Goal: Task Accomplishment & Management: Complete application form

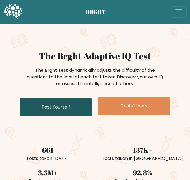
click at [57, 110] on link "Test Yourself" at bounding box center [56, 107] width 72 height 18
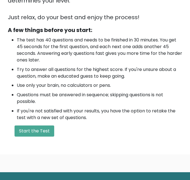
scroll to position [159, 0]
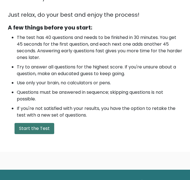
click at [27, 132] on button "Start the Test" at bounding box center [34, 128] width 40 height 11
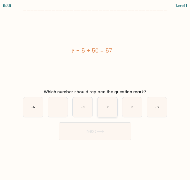
click at [108, 111] on icon "2" at bounding box center [107, 108] width 20 height 20
click at [95, 92] on input "d. 2" at bounding box center [95, 90] width 0 height 1
radio input "true"
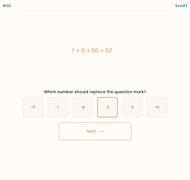
click at [115, 128] on button "Next" at bounding box center [95, 132] width 72 height 18
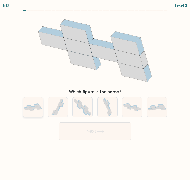
click at [33, 107] on icon at bounding box center [34, 107] width 4 height 2
click at [95, 92] on input "a." at bounding box center [95, 90] width 0 height 1
radio input "true"
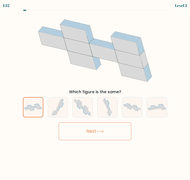
click at [79, 128] on button "Next" at bounding box center [95, 132] width 72 height 18
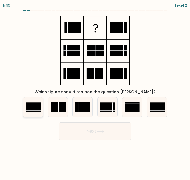
click at [37, 104] on rect at bounding box center [33, 108] width 15 height 10
click at [95, 92] on input "a." at bounding box center [95, 90] width 0 height 1
radio input "true"
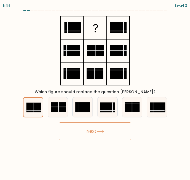
click at [100, 137] on button "Next" at bounding box center [95, 132] width 72 height 18
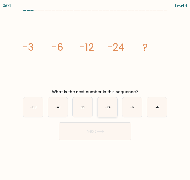
click at [112, 114] on icon "-24" at bounding box center [107, 108] width 20 height 20
click at [95, 92] on input "d. -24" at bounding box center [95, 90] width 0 height 1
radio input "true"
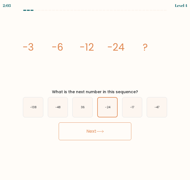
click at [114, 124] on button "Next" at bounding box center [95, 132] width 72 height 18
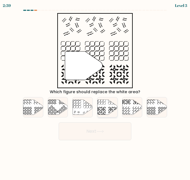
click at [113, 114] on icon at bounding box center [107, 107] width 20 height 15
click at [95, 92] on input "d." at bounding box center [95, 90] width 0 height 1
radio input "true"
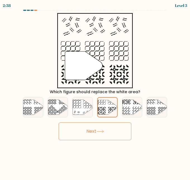
click at [114, 127] on button "Next" at bounding box center [95, 132] width 72 height 18
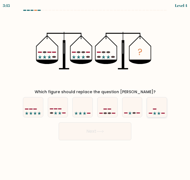
click at [150, 108] on icon at bounding box center [157, 107] width 20 height 16
click at [95, 92] on input "f." at bounding box center [95, 90] width 0 height 1
radio input "true"
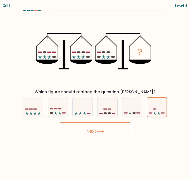
click at [109, 134] on button "Next" at bounding box center [95, 132] width 72 height 18
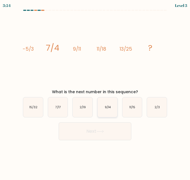
click at [110, 113] on icon "9/14" at bounding box center [107, 108] width 20 height 20
click at [95, 92] on input "d. 9/14" at bounding box center [95, 90] width 0 height 1
radio input "true"
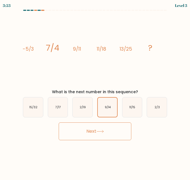
click at [115, 129] on button "Next" at bounding box center [95, 132] width 72 height 18
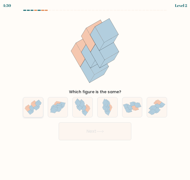
click at [30, 109] on icon at bounding box center [28, 109] width 6 height 5
click at [95, 92] on input "a." at bounding box center [95, 90] width 0 height 1
radio input "true"
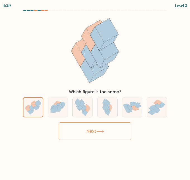
click at [82, 125] on button "Next" at bounding box center [95, 132] width 72 height 18
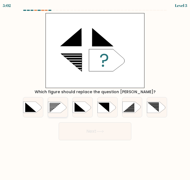
click at [56, 109] on rect at bounding box center [48, 103] width 51 height 39
click at [95, 92] on input "b." at bounding box center [95, 90] width 0 height 1
radio input "true"
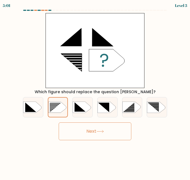
click at [95, 129] on button "Next" at bounding box center [95, 132] width 72 height 18
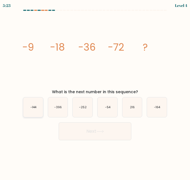
click at [33, 108] on text "-144" at bounding box center [33, 107] width 6 height 4
click at [95, 92] on input "a. -144" at bounding box center [95, 90] width 0 height 1
radio input "true"
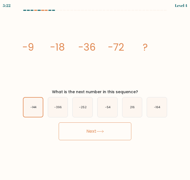
click at [115, 130] on button "Next" at bounding box center [95, 132] width 72 height 18
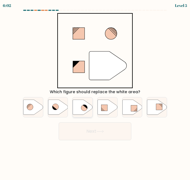
click at [84, 109] on icon at bounding box center [84, 108] width 6 height 6
click at [95, 92] on input "c." at bounding box center [95, 90] width 0 height 1
radio input "true"
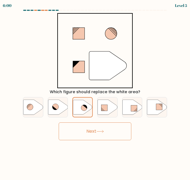
click at [100, 132] on icon at bounding box center [100, 131] width 8 height 3
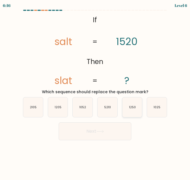
click at [128, 112] on icon "1250" at bounding box center [132, 108] width 20 height 20
click at [95, 92] on input "e. 1250" at bounding box center [95, 90] width 0 height 1
radio input "true"
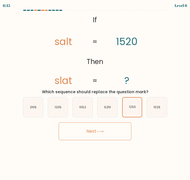
click at [123, 134] on button "Next" at bounding box center [95, 132] width 72 height 18
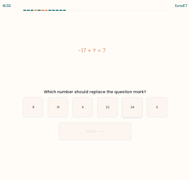
click at [124, 109] on icon "24" at bounding box center [132, 108] width 20 height 20
click at [95, 92] on input "e. 24" at bounding box center [95, 90] width 0 height 1
radio input "true"
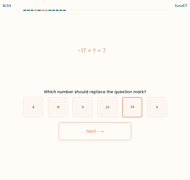
click at [124, 130] on button "Next" at bounding box center [95, 132] width 72 height 18
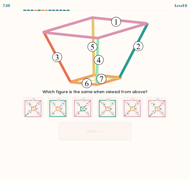
click at [117, 72] on icon at bounding box center [95, 50] width 110 height 75
click at [135, 106] on icon at bounding box center [132, 108] width 17 height 20
click at [95, 92] on input "e." at bounding box center [95, 90] width 0 height 1
radio input "true"
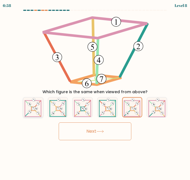
click at [32, 109] on icon at bounding box center [33, 108] width 17 height 20
click at [95, 92] on input "a." at bounding box center [95, 90] width 0 height 1
radio input "true"
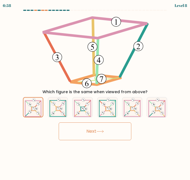
click at [77, 129] on button "Next" at bounding box center [95, 132] width 72 height 18
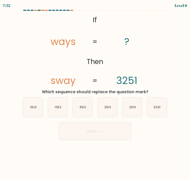
click at [6, 11] on form "If ?" at bounding box center [95, 75] width 190 height 131
click at [81, 79] on icon "@import url('https://fonts.googleapis.com/css?family=Abril+Fatface:400,100,100i…" at bounding box center [95, 50] width 122 height 75
click at [131, 111] on icon "2513" at bounding box center [132, 108] width 20 height 20
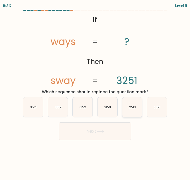
click at [95, 92] on input "e. 2513" at bounding box center [95, 90] width 0 height 1
radio input "true"
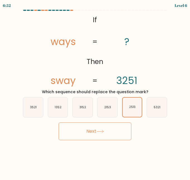
click at [117, 127] on button "Next" at bounding box center [95, 132] width 72 height 18
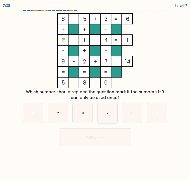
click at [111, 115] on icon "7" at bounding box center [107, 113] width 20 height 20
click at [95, 92] on input "d. 7" at bounding box center [95, 90] width 0 height 1
radio input "true"
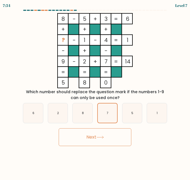
click at [113, 132] on button "Next" at bounding box center [95, 138] width 72 height 18
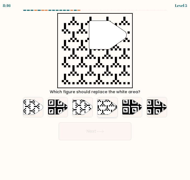
click at [106, 115] on icon at bounding box center [107, 107] width 20 height 15
click at [95, 92] on input "d." at bounding box center [95, 90] width 0 height 1
radio input "true"
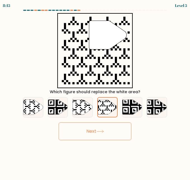
click at [108, 123] on button "Next" at bounding box center [95, 132] width 72 height 18
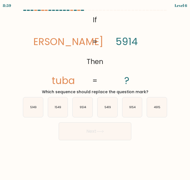
click at [109, 124] on button "Next" at bounding box center [95, 132] width 72 height 18
click at [111, 117] on icon "5419" at bounding box center [107, 108] width 20 height 20
click at [95, 92] on input "d. 5419" at bounding box center [95, 90] width 0 height 1
radio input "true"
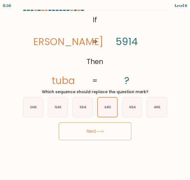
click at [100, 132] on icon at bounding box center [100, 131] width 8 height 3
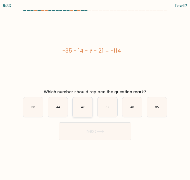
click at [88, 115] on icon "42" at bounding box center [82, 108] width 20 height 20
click at [95, 92] on input "c. 42" at bounding box center [95, 90] width 0 height 1
radio input "true"
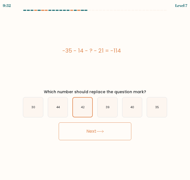
click at [97, 130] on button "Next" at bounding box center [95, 132] width 72 height 18
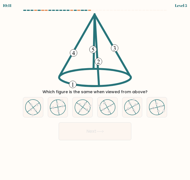
click at [96, 109] on div "d." at bounding box center [107, 107] width 25 height 20
click at [99, 110] on icon at bounding box center [107, 108] width 16 height 16
click at [95, 92] on input "d." at bounding box center [95, 90] width 0 height 1
radio input "true"
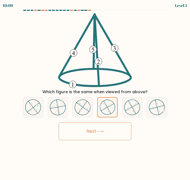
click at [110, 135] on button "Next" at bounding box center [95, 132] width 72 height 18
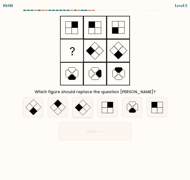
click at [87, 114] on icon at bounding box center [82, 108] width 20 height 20
click at [95, 92] on input "c." at bounding box center [95, 90] width 0 height 1
radio input "true"
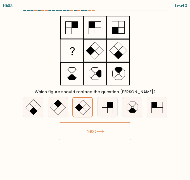
click at [95, 124] on button "Next" at bounding box center [95, 132] width 72 height 18
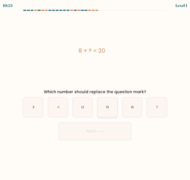
click at [97, 104] on icon "10" at bounding box center [107, 108] width 20 height 20
click at [95, 92] on input "d. 10" at bounding box center [95, 90] width 0 height 1
radio input "true"
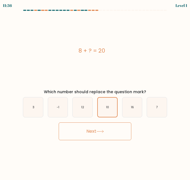
click at [110, 136] on button "Next" at bounding box center [95, 132] width 72 height 18
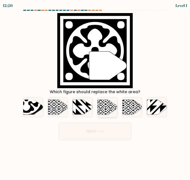
click at [111, 105] on icon at bounding box center [101, 100] width 40 height 40
click at [95, 92] on input "d." at bounding box center [95, 90] width 0 height 1
radio input "true"
click at [116, 135] on button "Next" at bounding box center [95, 132] width 72 height 18
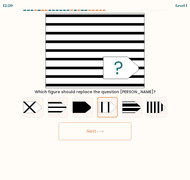
click at [115, 133] on button "Next" at bounding box center [95, 132] width 72 height 18
click at [112, 108] on icon at bounding box center [107, 107] width 17 height 11
click at [95, 92] on input "d." at bounding box center [95, 90] width 0 height 1
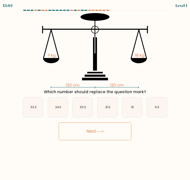
click at [117, 130] on button "Next" at bounding box center [95, 132] width 72 height 18
click at [118, 131] on button "Next" at bounding box center [95, 132] width 72 height 18
click at [112, 105] on icon "31.5" at bounding box center [107, 108] width 20 height 20
click at [95, 92] on input "d. 31.5" at bounding box center [95, 90] width 0 height 1
radio input "true"
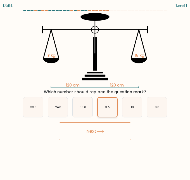
click at [112, 106] on icon "31.5" at bounding box center [107, 107] width 19 height 19
click at [95, 92] on input "d. 31.5" at bounding box center [95, 90] width 0 height 1
click at [120, 135] on button "Next" at bounding box center [95, 132] width 72 height 18
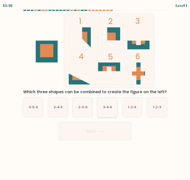
click at [107, 108] on text "3-4-6" at bounding box center [107, 107] width 9 height 4
click at [95, 92] on input "d. 3-4-6" at bounding box center [95, 90] width 0 height 1
radio input "true"
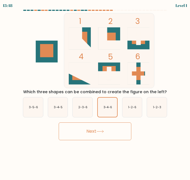
click at [115, 133] on button "Next" at bounding box center [95, 132] width 72 height 18
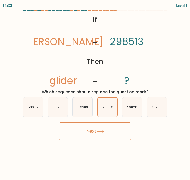
click at [116, 133] on button "Next" at bounding box center [95, 132] width 72 height 18
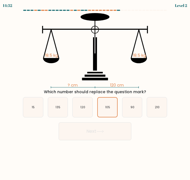
click at [115, 136] on button "Next" at bounding box center [95, 132] width 72 height 18
click at [107, 107] on text "105" at bounding box center [107, 107] width 5 height 4
click at [95, 92] on input "d. 105" at bounding box center [95, 90] width 0 height 1
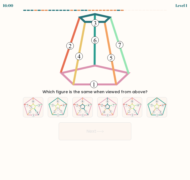
click at [115, 140] on button "Next" at bounding box center [95, 132] width 72 height 18
click at [108, 111] on icon at bounding box center [107, 108] width 20 height 20
click at [95, 92] on input "d." at bounding box center [95, 90] width 0 height 1
radio input "true"
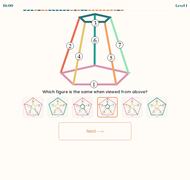
click at [115, 139] on button "Next" at bounding box center [95, 132] width 72 height 18
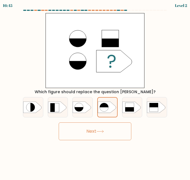
click at [115, 139] on button "Next" at bounding box center [95, 132] width 72 height 18
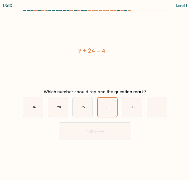
click at [120, 135] on button "Next" at bounding box center [95, 132] width 72 height 18
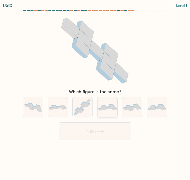
click at [108, 111] on div at bounding box center [107, 107] width 20 height 20
click at [95, 92] on input "d." at bounding box center [95, 90] width 0 height 1
radio input "true"
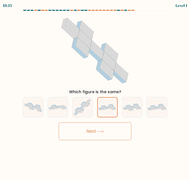
click at [116, 139] on button "Next" at bounding box center [95, 132] width 72 height 18
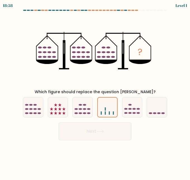
click at [120, 139] on button "Next" at bounding box center [95, 132] width 72 height 18
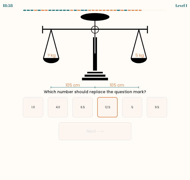
click at [117, 139] on button "Next" at bounding box center [95, 132] width 72 height 18
click at [110, 110] on icon "12.5" at bounding box center [107, 107] width 19 height 19
click at [95, 92] on input "d. 12.5" at bounding box center [95, 90] width 0 height 1
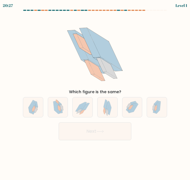
click at [117, 138] on button "Next" at bounding box center [95, 132] width 72 height 18
click at [115, 112] on div at bounding box center [107, 107] width 20 height 20
click at [95, 92] on input "d." at bounding box center [95, 90] width 0 height 1
radio input "true"
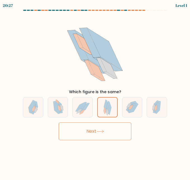
click at [119, 137] on button "Next" at bounding box center [95, 132] width 72 height 18
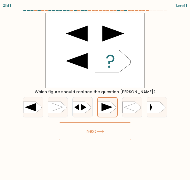
click at [119, 137] on button "Next" at bounding box center [95, 132] width 72 height 18
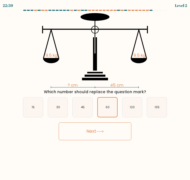
click at [119, 137] on button "Next" at bounding box center [95, 132] width 72 height 18
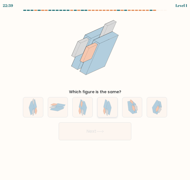
click at [113, 106] on div at bounding box center [107, 107] width 20 height 20
click at [95, 92] on input "d." at bounding box center [95, 90] width 0 height 1
radio input "true"
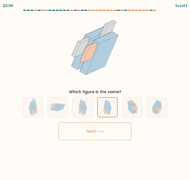
click at [119, 137] on button "Next" at bounding box center [95, 132] width 72 height 18
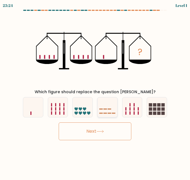
click at [113, 106] on icon at bounding box center [107, 107] width 20 height 16
click at [95, 92] on input "d." at bounding box center [95, 90] width 0 height 1
radio input "true"
click at [118, 137] on button "Next" at bounding box center [95, 132] width 72 height 18
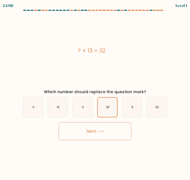
click at [116, 138] on button "Next" at bounding box center [95, 132] width 72 height 18
click at [110, 109] on icon "30" at bounding box center [107, 107] width 19 height 19
click at [95, 92] on input "d. 30" at bounding box center [95, 90] width 0 height 1
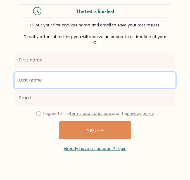
click at [160, 78] on input "text" at bounding box center [94, 80] width 161 height 16
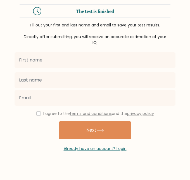
click at [178, 38] on form "The test is finished Fill out your first and last name and email to save your t…" at bounding box center [95, 77] width 190 height 147
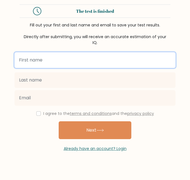
click at [160, 61] on input "text" at bounding box center [94, 60] width 161 height 16
type input "[PERSON_NAME]"
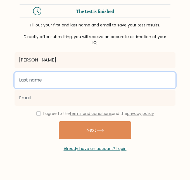
click at [69, 86] on input "text" at bounding box center [94, 80] width 161 height 16
type input "hgvfcdxsaz"
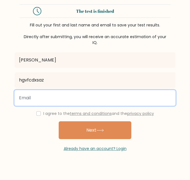
click at [39, 96] on input "email" at bounding box center [94, 98] width 161 height 16
type input "mqdrnvukpypdrkcwml@nespf.com"
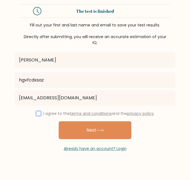
click at [38, 115] on input "checkbox" at bounding box center [38, 114] width 4 height 4
checkbox input "true"
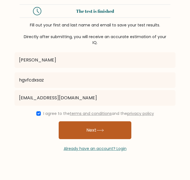
click at [69, 126] on button "Next" at bounding box center [95, 131] width 72 height 18
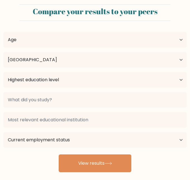
select select "US"
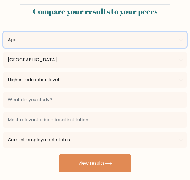
click at [45, 43] on select "Age Under [DEMOGRAPHIC_DATA] [DEMOGRAPHIC_DATA] [DEMOGRAPHIC_DATA] [DEMOGRAPHIC…" at bounding box center [94, 40] width 183 height 16
select select "18_24"
click at [3, 32] on select "Age Under [DEMOGRAPHIC_DATA] [DEMOGRAPHIC_DATA] [DEMOGRAPHIC_DATA] [DEMOGRAPHIC…" at bounding box center [94, 40] width 183 height 16
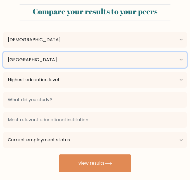
click at [113, 60] on select "Country [GEOGRAPHIC_DATA] [GEOGRAPHIC_DATA] [GEOGRAPHIC_DATA] [US_STATE] [GEOGR…" at bounding box center [94, 60] width 183 height 16
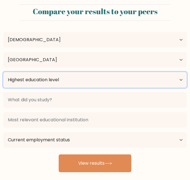
click at [116, 73] on select "Highest education level No schooling Primary Lower Secondary Upper Secondary Oc…" at bounding box center [94, 80] width 183 height 16
click at [119, 78] on select "Highest education level No schooling Primary Lower Secondary Upper Secondary Oc…" at bounding box center [94, 80] width 183 height 16
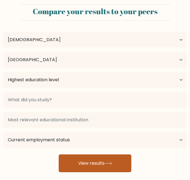
click at [119, 163] on button "View results" at bounding box center [95, 164] width 72 height 18
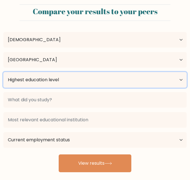
click at [133, 82] on select "Highest education level No schooling Primary Lower Secondary Upper Secondary Oc…" at bounding box center [94, 80] width 183 height 16
select select "upper_secondary"
click at [3, 72] on select "Highest education level No schooling Primary Lower Secondary Upper Secondary Oc…" at bounding box center [94, 80] width 183 height 16
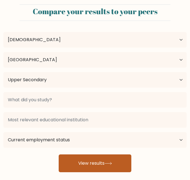
click at [124, 162] on button "View results" at bounding box center [95, 164] width 72 height 18
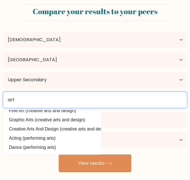
scroll to position [42, 0]
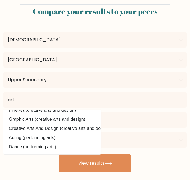
click at [74, 116] on option "Graphic Arts (creative arts and design)" at bounding box center [52, 119] width 95 height 9
type input "Graphic Arts"
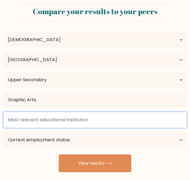
click at [74, 116] on input at bounding box center [94, 120] width 183 height 16
type input "s"
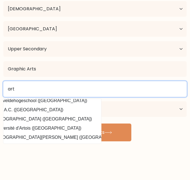
scroll to position [30, 0]
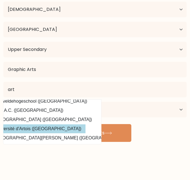
click at [60, 126] on option "Université d'Artois ([GEOGRAPHIC_DATA])" at bounding box center [38, 129] width 95 height 9
type input "Université d'Artois"
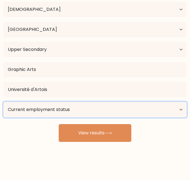
click at [56, 112] on select "Current employment status Employed Student Retired Other / prefer not to answer" at bounding box center [94, 110] width 183 height 16
select select "other"
click at [3, 102] on select "Current employment status Employed Student Retired Other / prefer not to answer" at bounding box center [94, 110] width 183 height 16
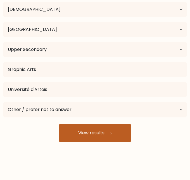
click at [92, 132] on button "View results" at bounding box center [95, 133] width 72 height 18
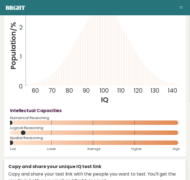
scroll to position [77, 0]
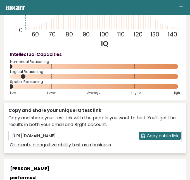
scroll to position [141, 0]
